Goal: Task Accomplishment & Management: Manage account settings

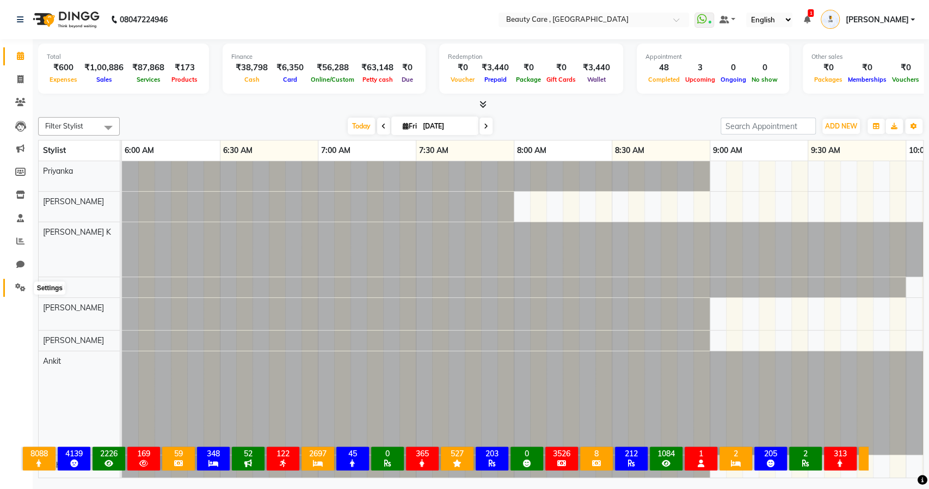
click at [13, 289] on span at bounding box center [20, 288] width 19 height 13
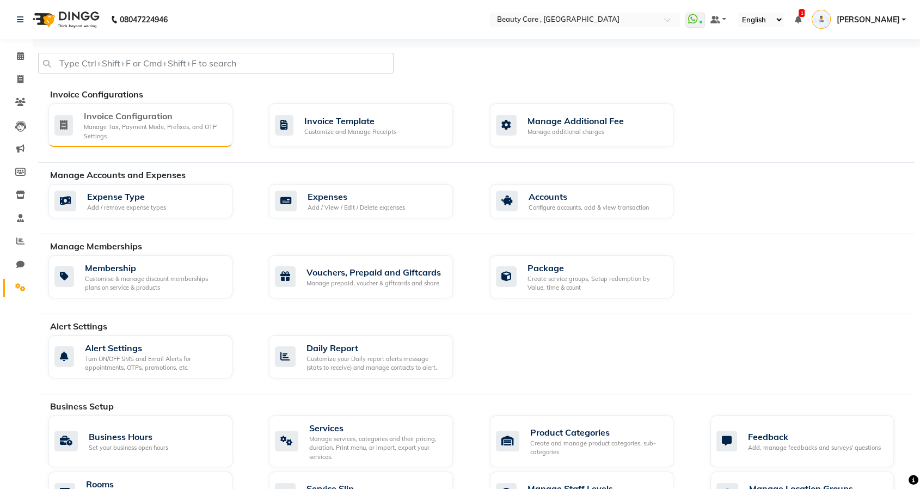
click at [158, 137] on div "Manage Tax, Payment Mode, Prefixes, and OTP Settings" at bounding box center [154, 132] width 140 height 18
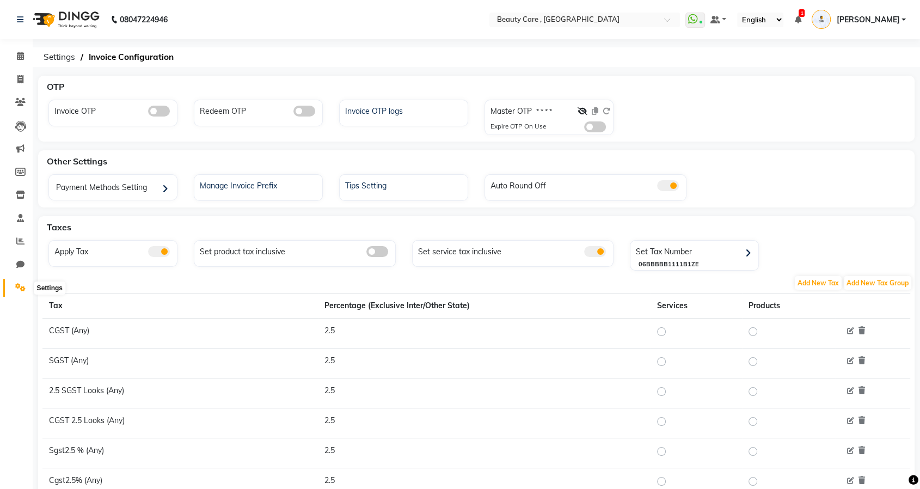
click at [22, 291] on icon at bounding box center [20, 287] width 10 height 8
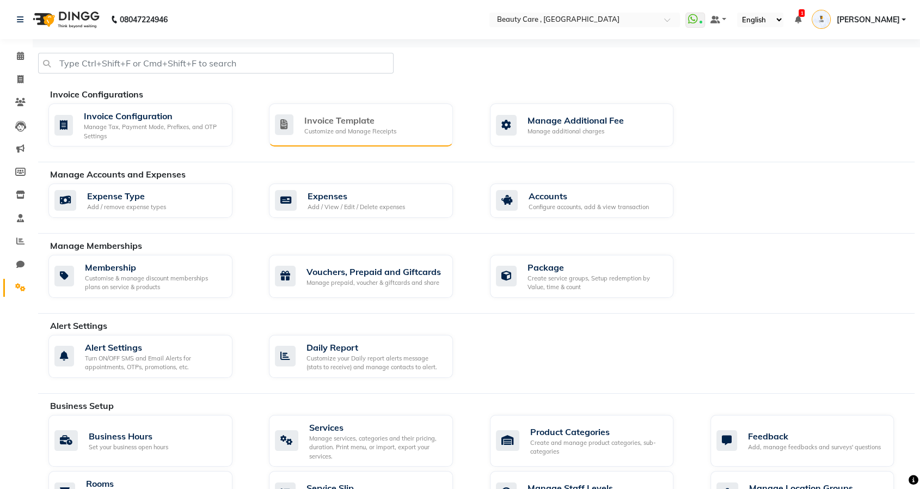
click at [325, 129] on div "Customize and Manage Receipts" at bounding box center [350, 131] width 92 height 9
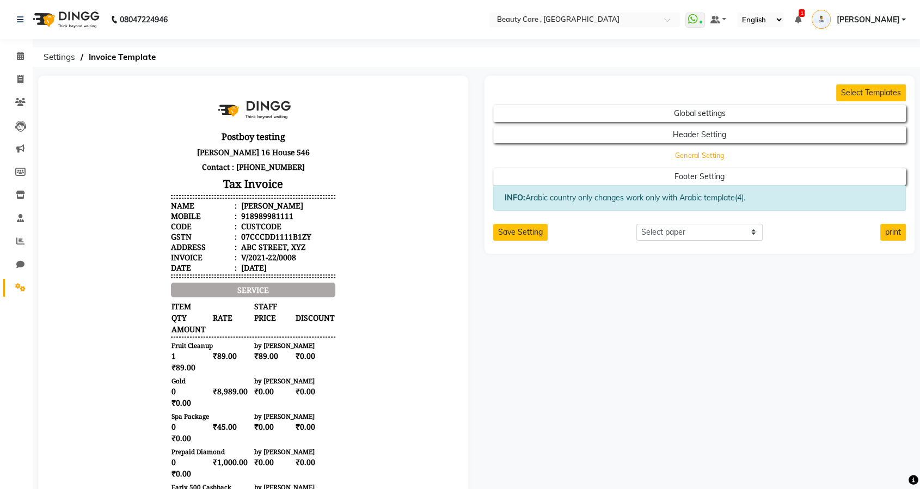
click at [681, 154] on button "General Setting" at bounding box center [699, 155] width 371 height 15
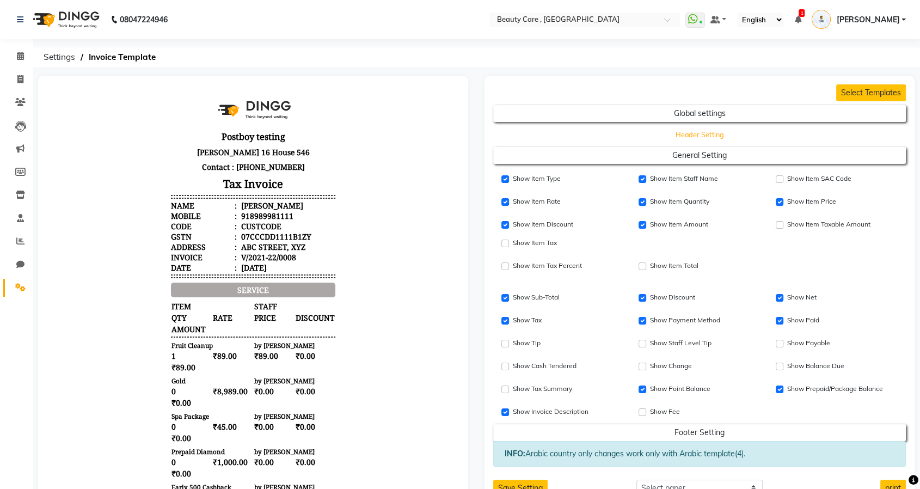
click at [685, 130] on button "Header Setting" at bounding box center [699, 134] width 371 height 15
select select "end"
select select "L"
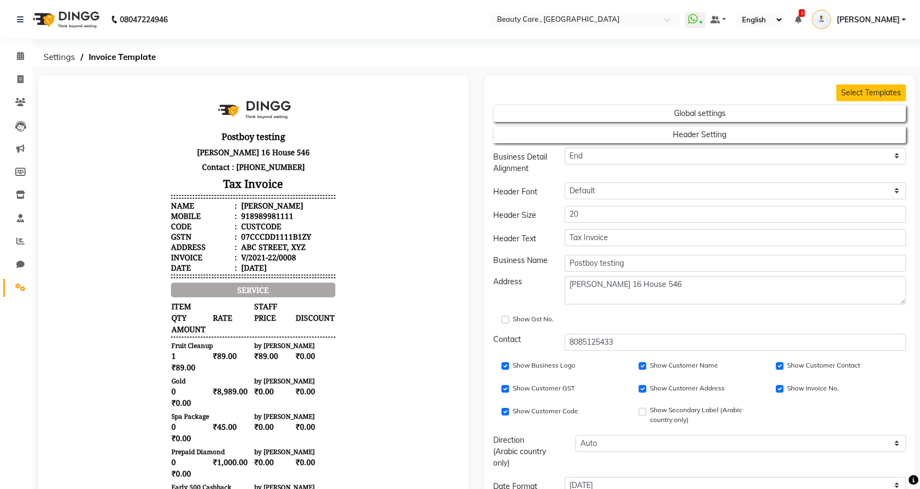
click at [504, 323] on div "Show Gst No." at bounding box center [562, 319] width 121 height 13
click at [504, 321] on input "Show Gst No." at bounding box center [505, 320] width 8 height 8
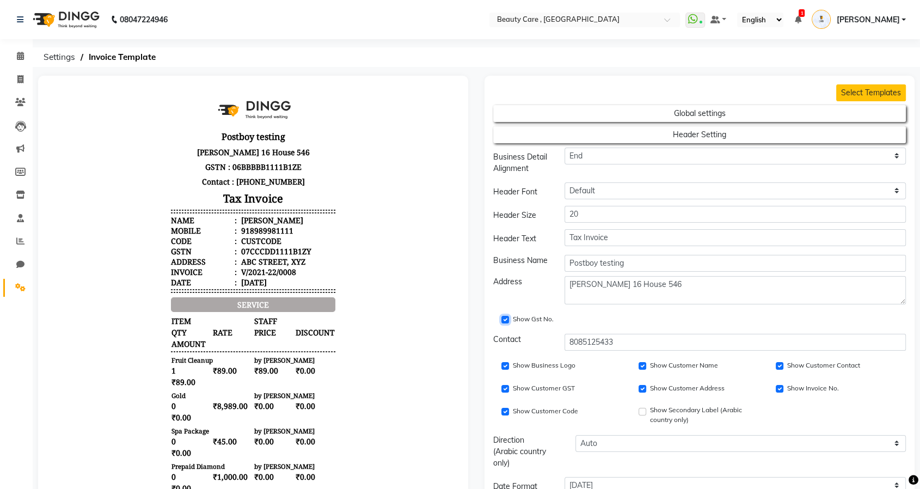
click at [504, 321] on input "Show Gst No." at bounding box center [505, 320] width 8 height 8
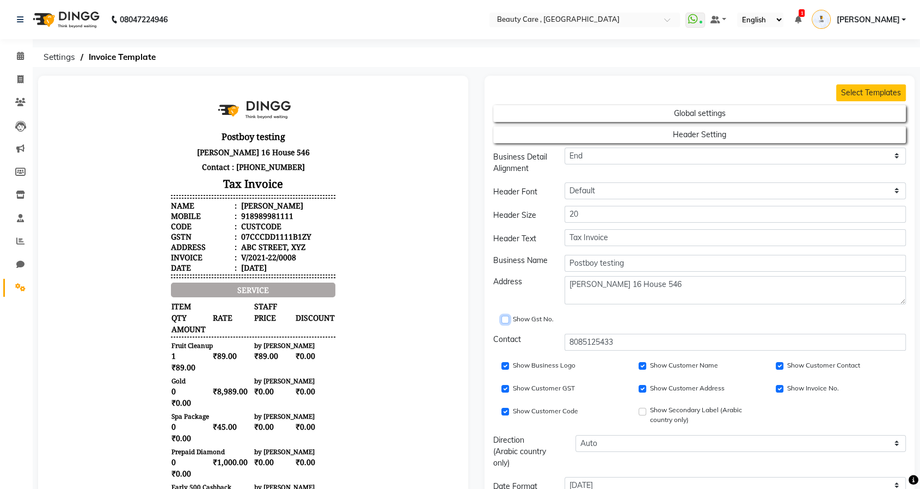
click at [504, 321] on input "Show Gst No." at bounding box center [505, 320] width 8 height 8
checkbox input "true"
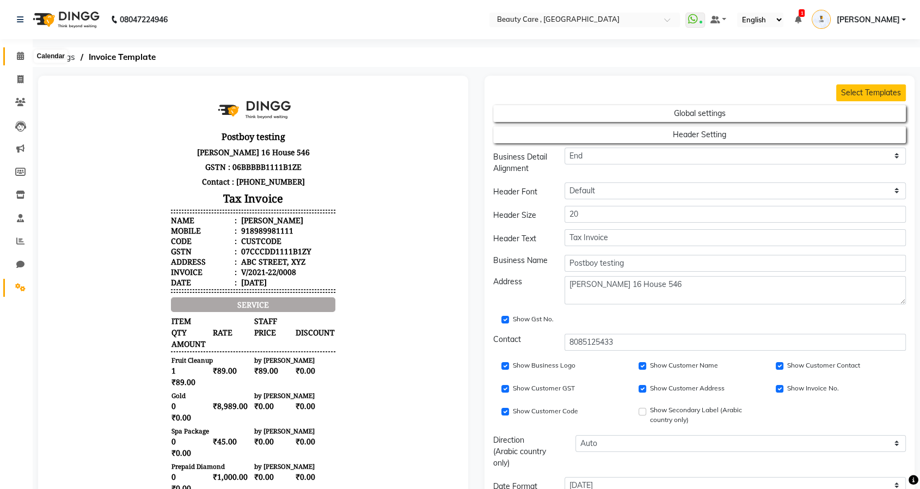
click at [20, 54] on icon at bounding box center [20, 56] width 7 height 8
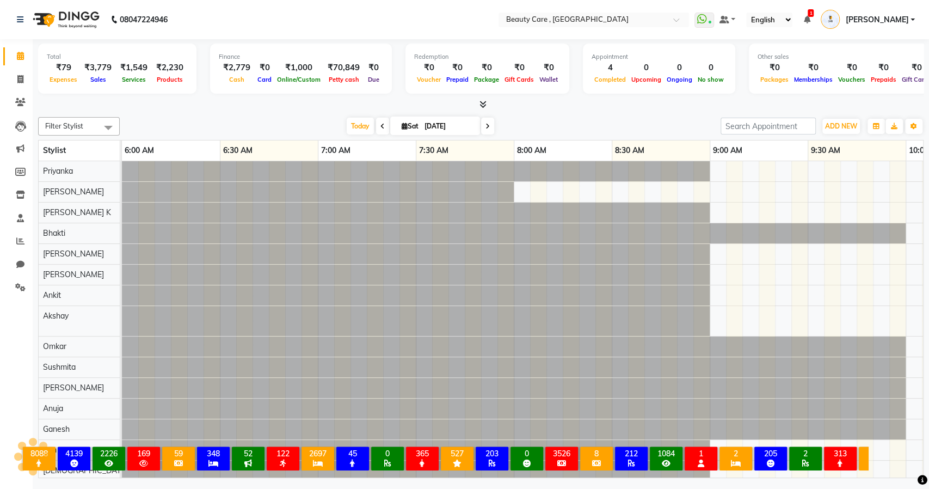
click at [896, 22] on span "[PERSON_NAME]" at bounding box center [877, 19] width 63 height 11
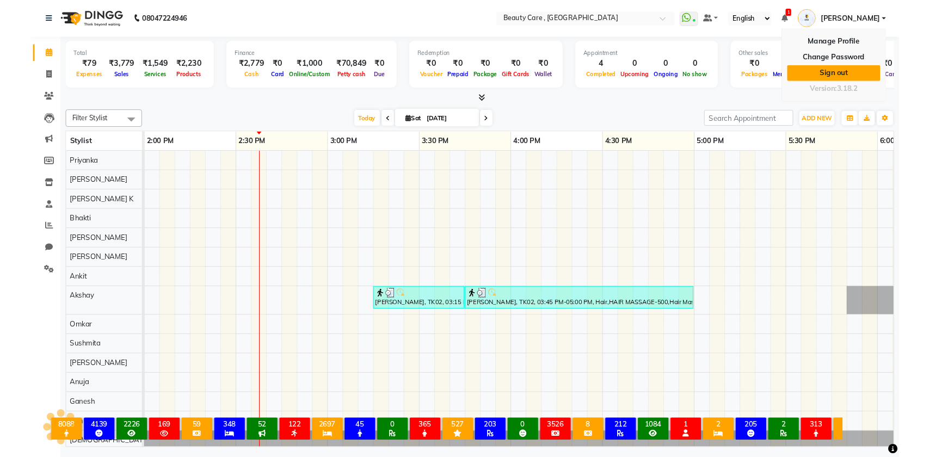
scroll to position [0, 1568]
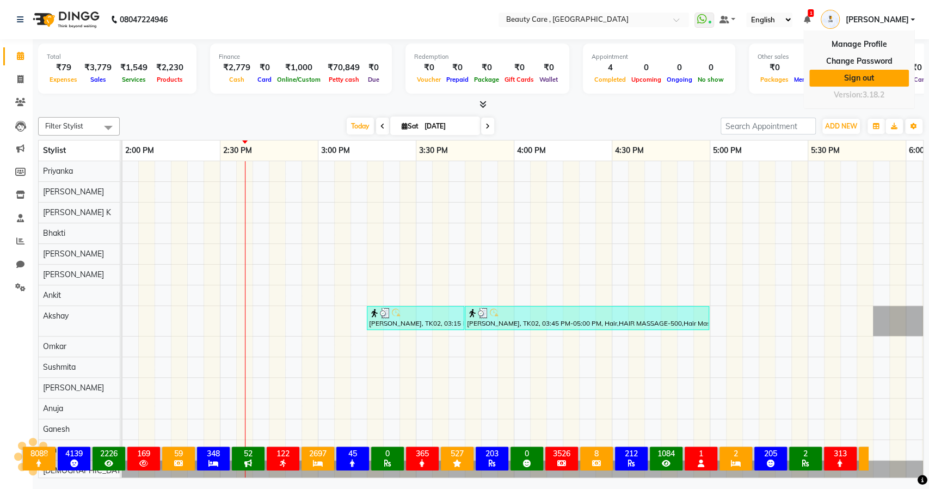
click at [858, 77] on link "Sign out" at bounding box center [860, 78] width 100 height 17
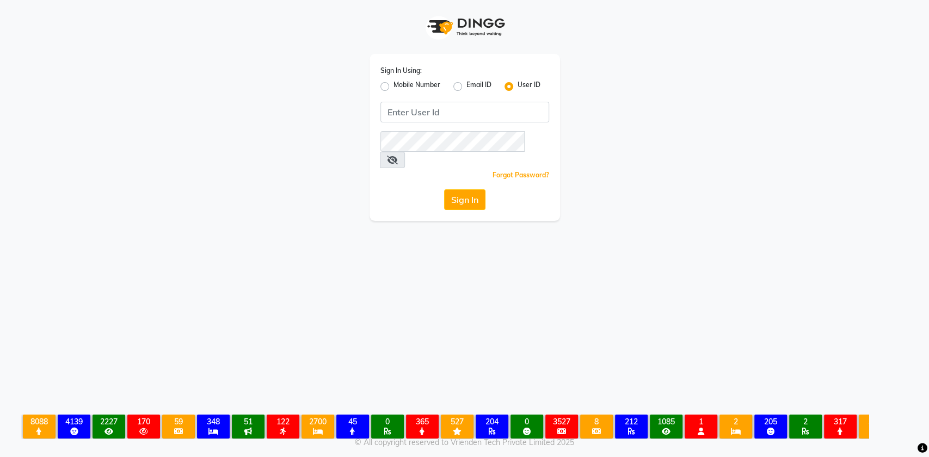
click at [394, 85] on label "Mobile Number" at bounding box center [417, 86] width 47 height 13
click at [394, 85] on input "Mobile Number" at bounding box center [397, 83] width 7 height 7
radio input "true"
radio input "false"
drag, startPoint x: 494, startPoint y: 111, endPoint x: 518, endPoint y: 125, distance: 28.0
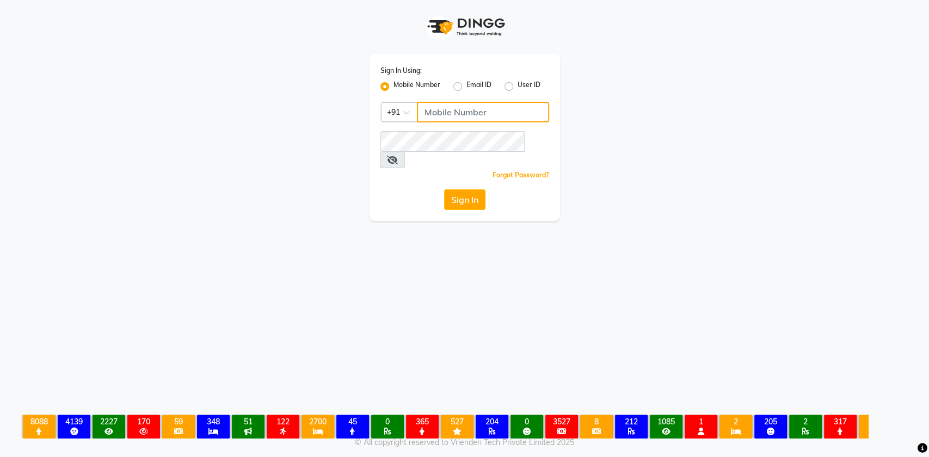
click at [494, 111] on input "Username" at bounding box center [483, 112] width 132 height 21
type input "8484885741"
click at [444, 189] on button "Sign In" at bounding box center [464, 199] width 41 height 21
